Goal: Task Accomplishment & Management: Manage account settings

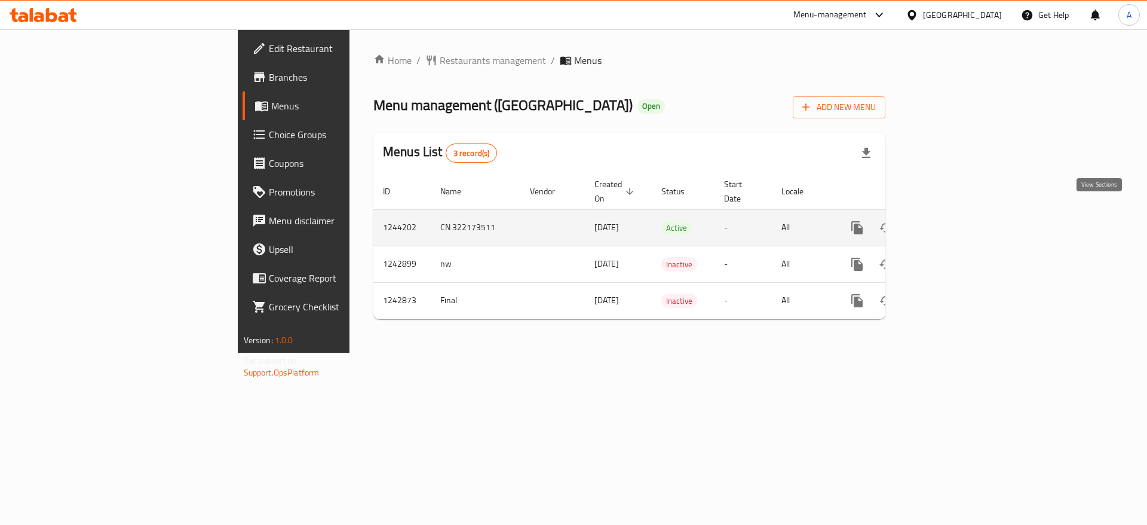
click at [958, 215] on link "enhanced table" at bounding box center [943, 227] width 29 height 29
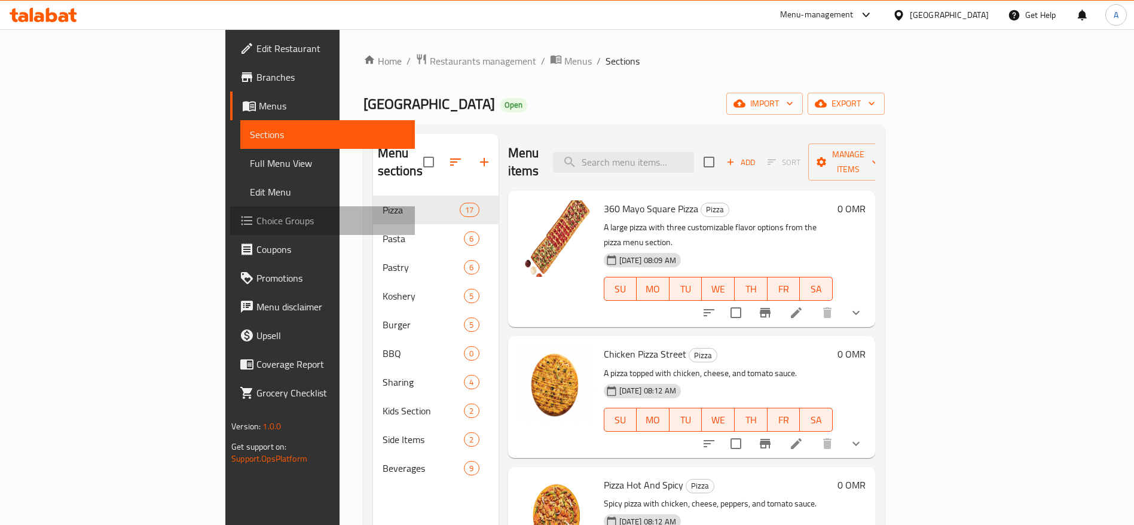
click at [256, 222] on span "Choice Groups" at bounding box center [330, 220] width 149 height 14
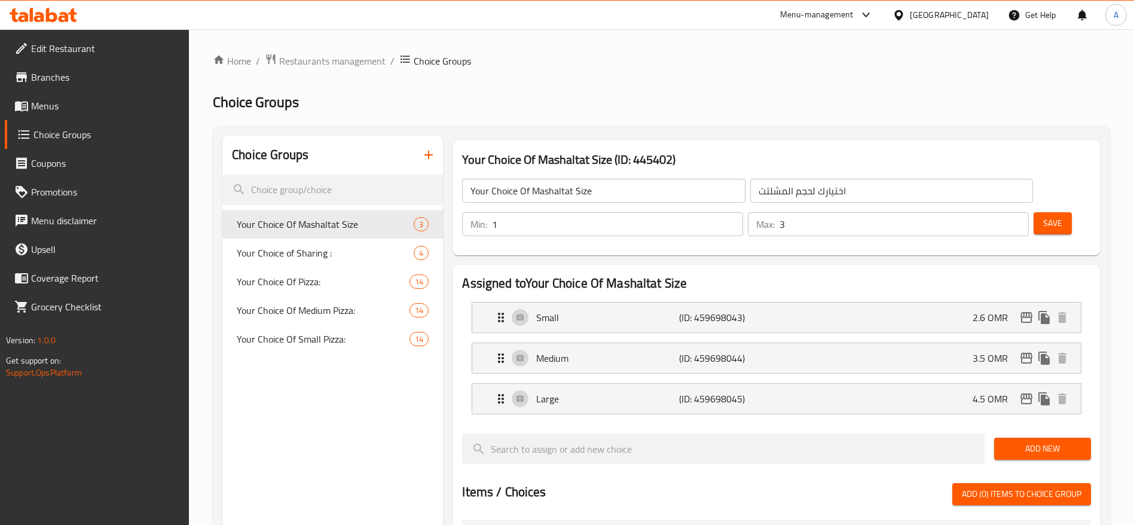
click at [568, 180] on input "Your Choice Of Mashaltat Size" at bounding box center [603, 191] width 283 height 24
click at [423, 160] on icon "button" at bounding box center [428, 155] width 14 height 14
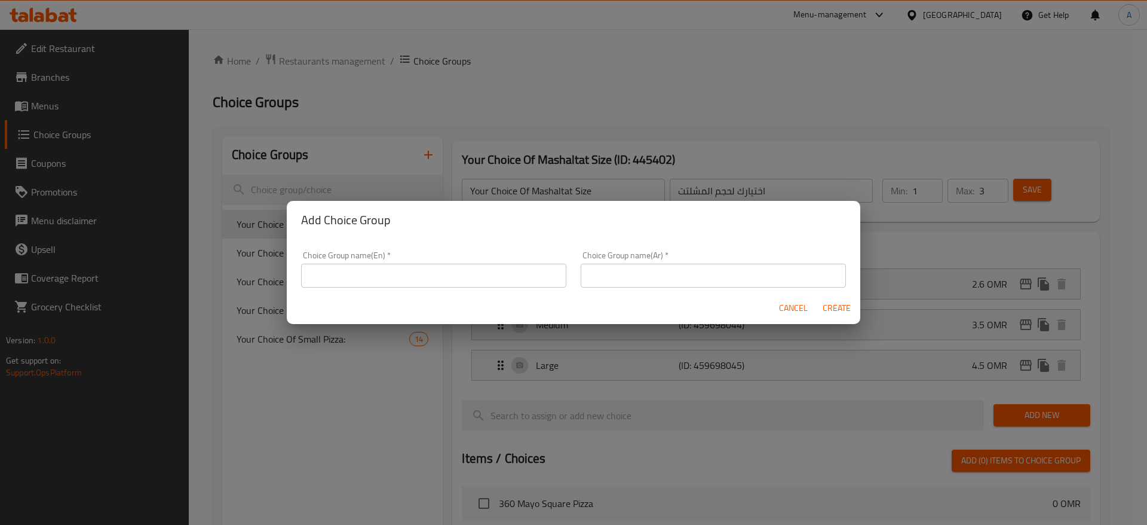
click at [396, 273] on input "text" at bounding box center [433, 276] width 265 height 24
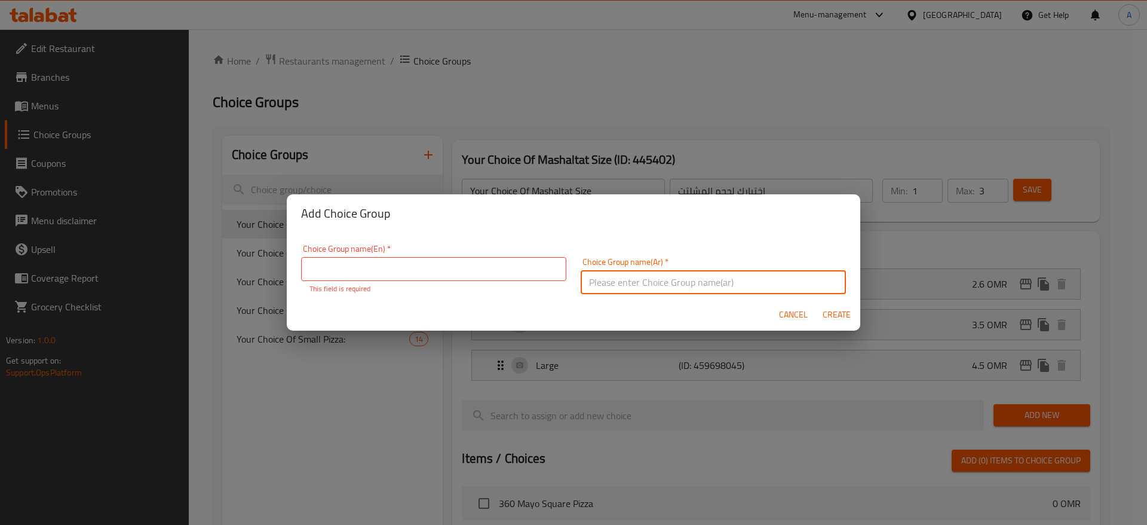
click at [611, 275] on input "text" at bounding box center [713, 282] width 265 height 24
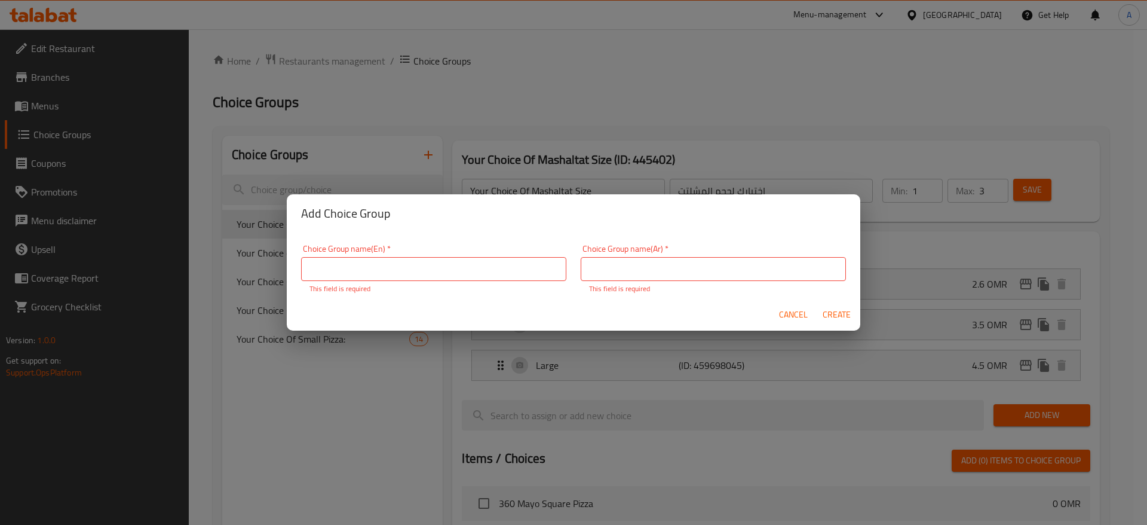
click at [538, 310] on div "Cancel Create" at bounding box center [574, 315] width 574 height 32
click at [796, 316] on span "Cancel" at bounding box center [793, 314] width 29 height 15
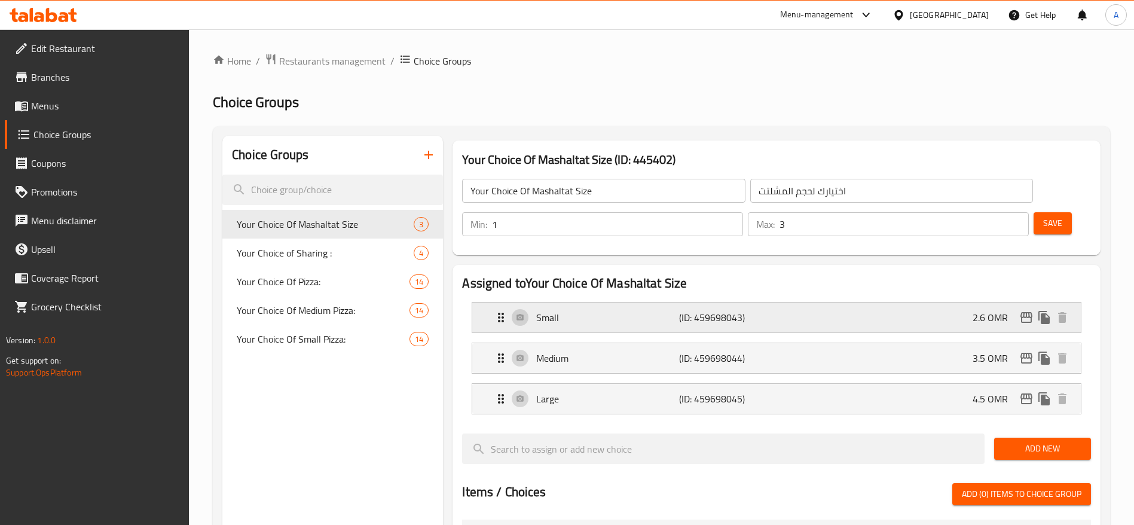
click at [635, 302] on div "Small (ID: 459698043) 2.6 OMR" at bounding box center [780, 317] width 572 height 30
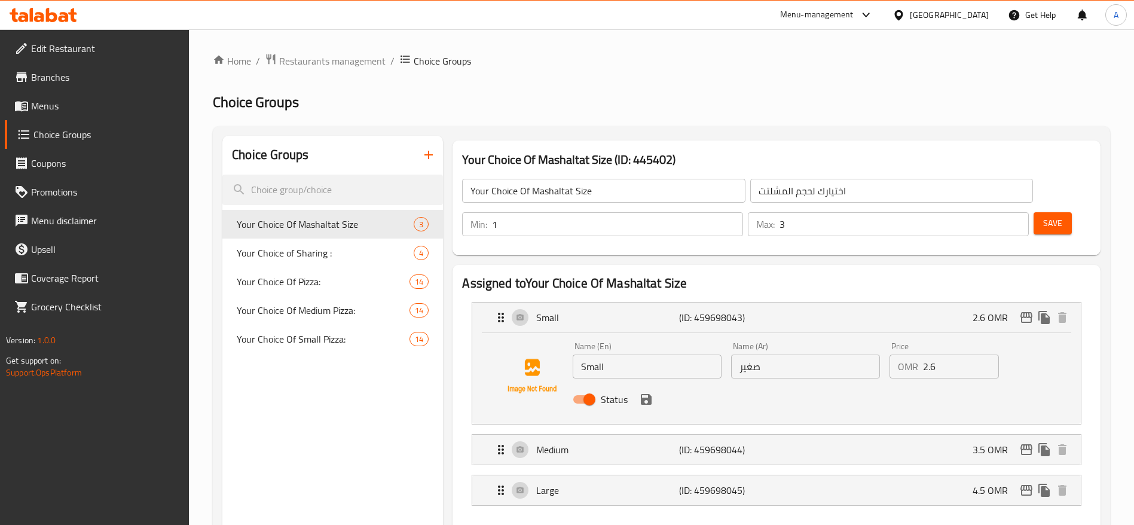
click at [631, 354] on input "Small" at bounding box center [646, 366] width 149 height 24
click at [972, 354] on input "2.6" at bounding box center [961, 366] width 76 height 24
click at [1026, 308] on button "edit" at bounding box center [1026, 317] width 18 height 18
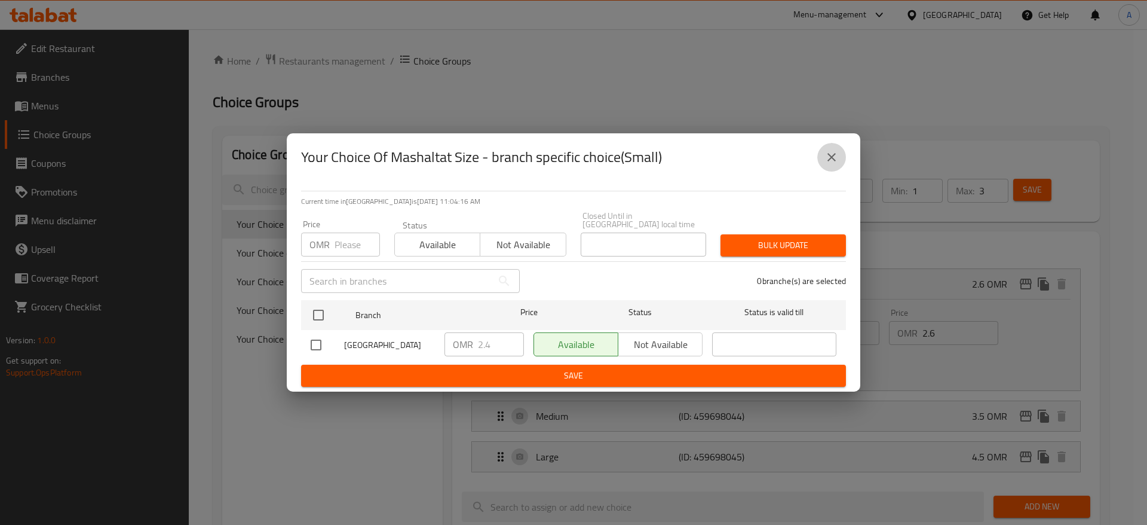
click at [837, 157] on icon "close" at bounding box center [832, 157] width 14 height 14
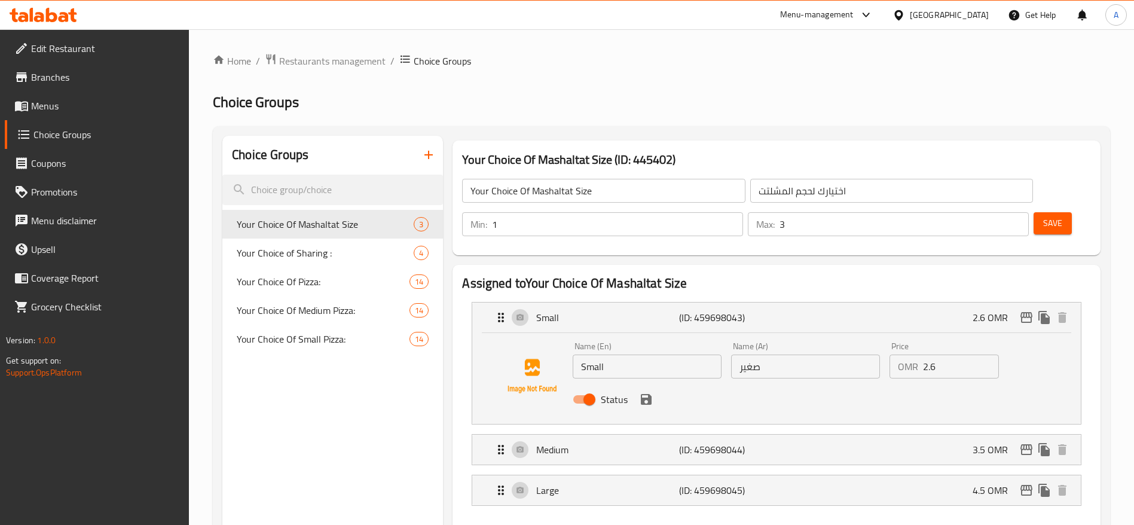
click at [356, 60] on span "Restaurants management" at bounding box center [332, 61] width 106 height 14
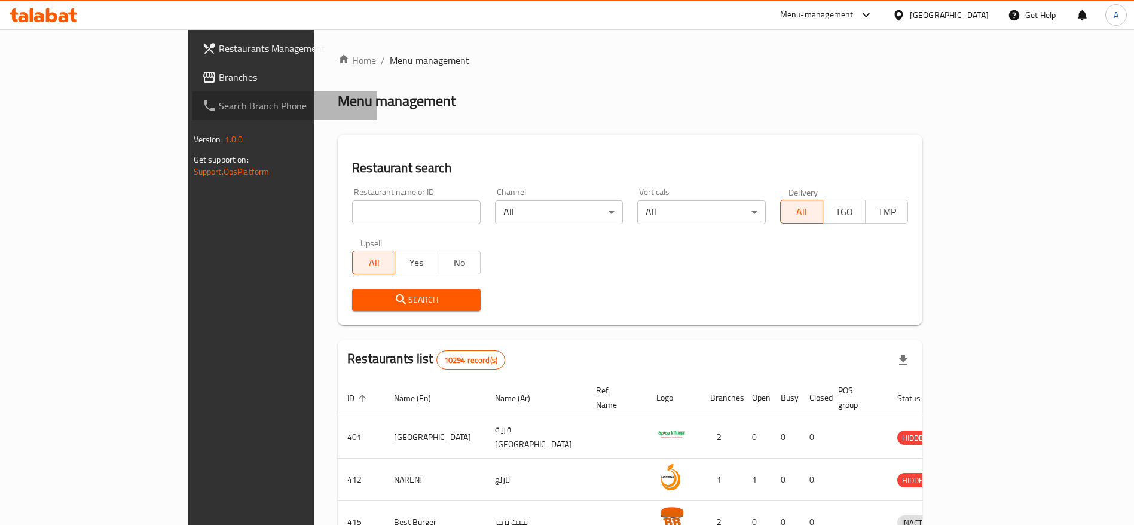
drag, startPoint x: 50, startPoint y: 94, endPoint x: 48, endPoint y: 85, distance: 9.3
click at [192, 94] on link "Search Branch Phone" at bounding box center [284, 105] width 185 height 29
